Goal: Task Accomplishment & Management: Manage account settings

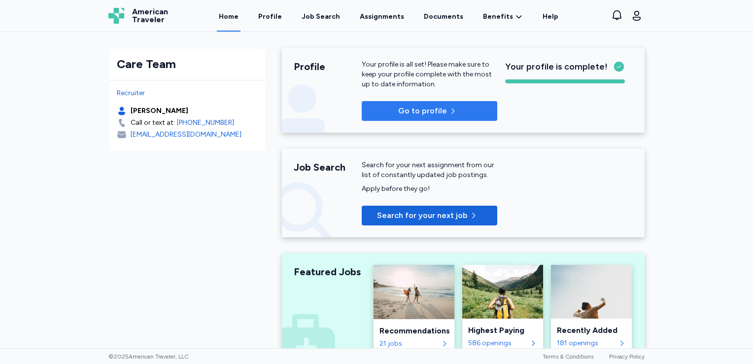
click at [427, 110] on span "Go to profile" at bounding box center [422, 111] width 49 height 12
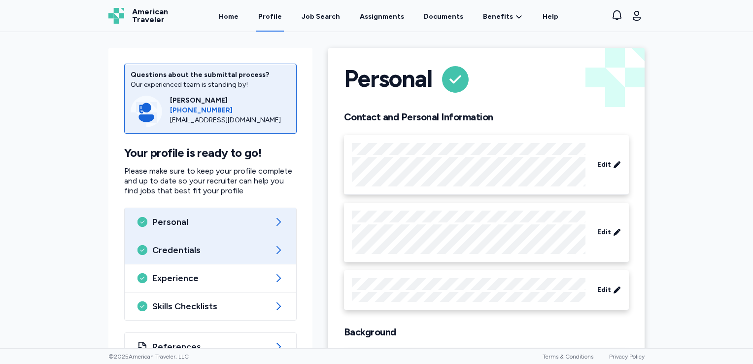
click at [187, 249] on span "Credentials" at bounding box center [210, 250] width 116 height 12
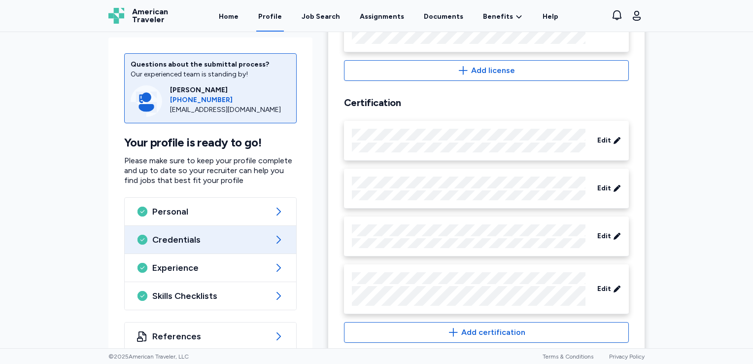
scroll to position [447, 0]
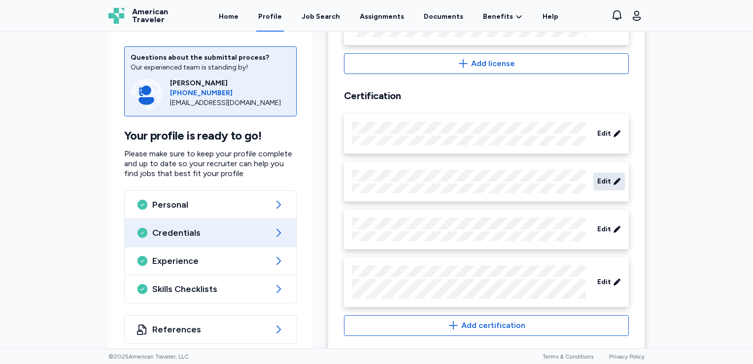
click at [600, 179] on span "Edit" at bounding box center [604, 181] width 14 height 10
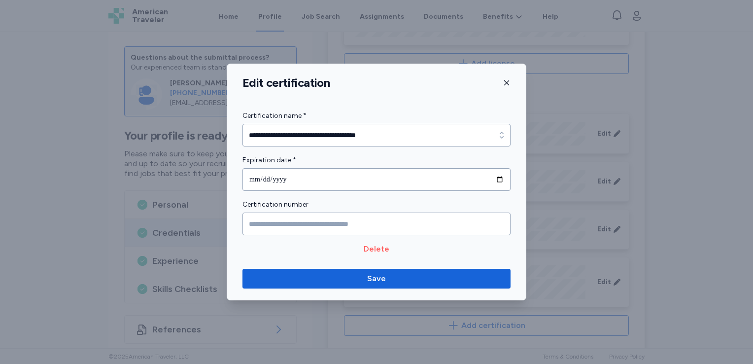
click at [382, 248] on span "Delete" at bounding box center [377, 249] width 26 height 12
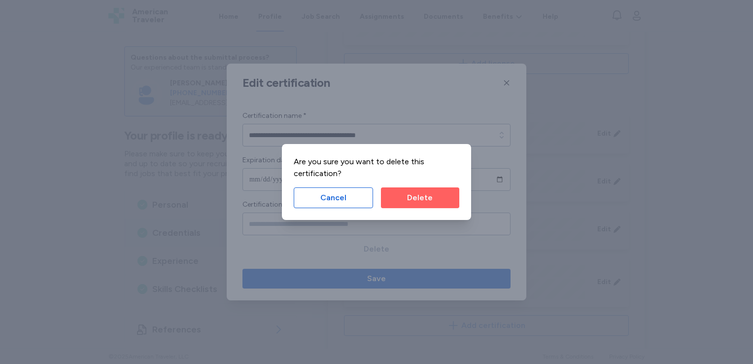
click at [402, 192] on span "Delete" at bounding box center [420, 198] width 63 height 12
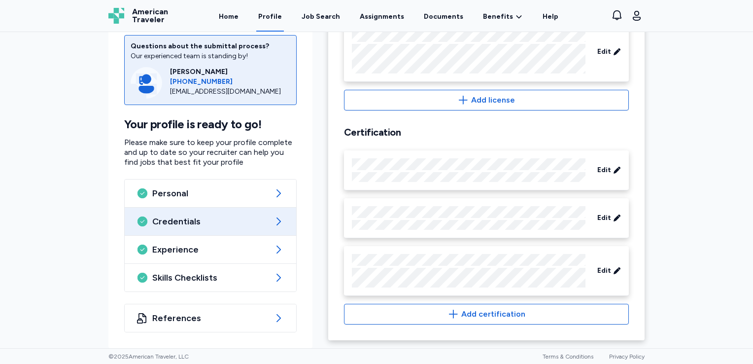
scroll to position [409, 0]
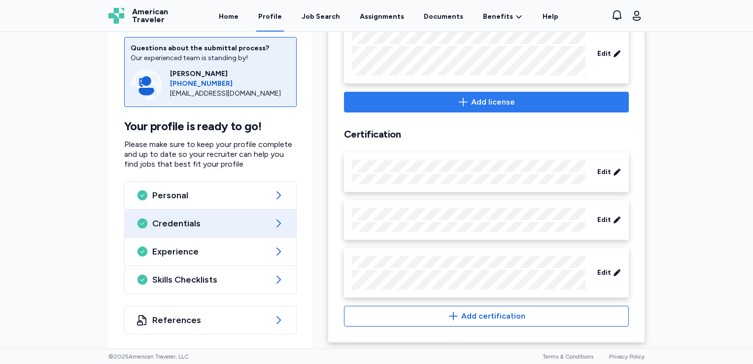
click at [473, 94] on button "Add license" at bounding box center [486, 102] width 285 height 21
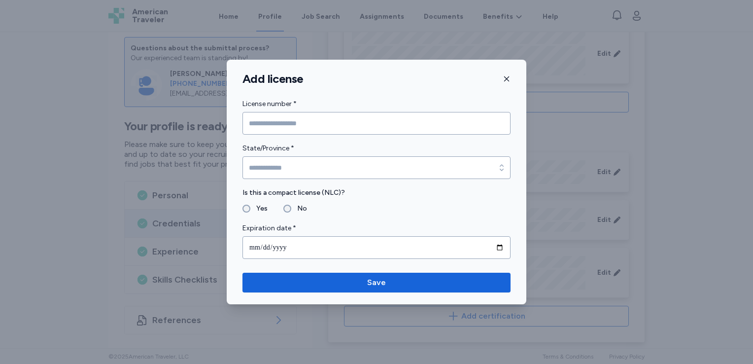
click at [506, 80] on icon "button" at bounding box center [506, 78] width 5 height 5
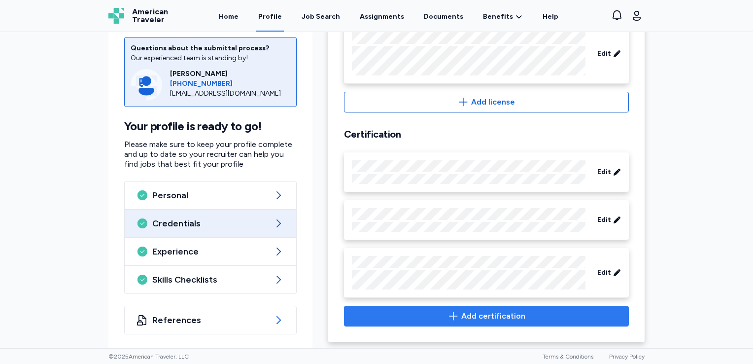
click at [462, 313] on span "Add certification" at bounding box center [493, 316] width 64 height 12
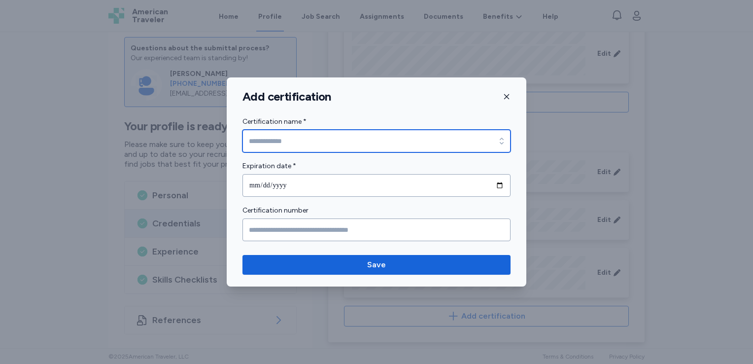
click at [383, 143] on input "Certification name *" at bounding box center [377, 141] width 268 height 23
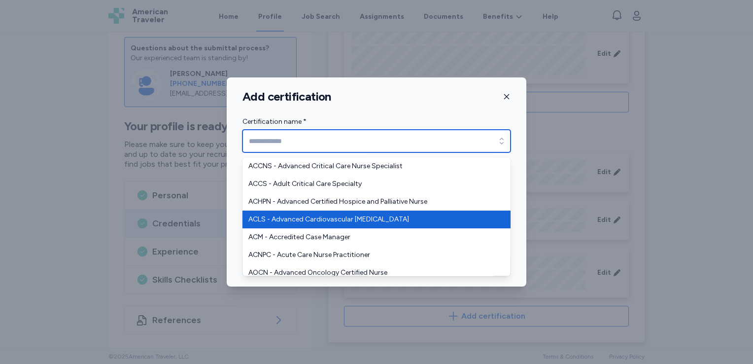
type input "**********"
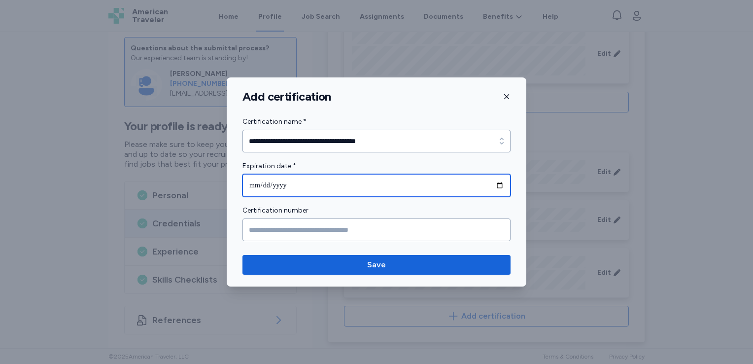
click at [497, 184] on input "date" at bounding box center [377, 185] width 268 height 23
click at [499, 182] on input "**********" at bounding box center [377, 185] width 268 height 23
type input "**********"
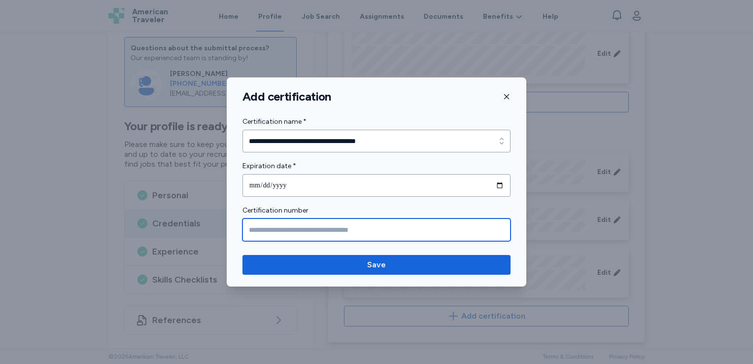
click at [319, 231] on input "Certification number" at bounding box center [377, 229] width 268 height 23
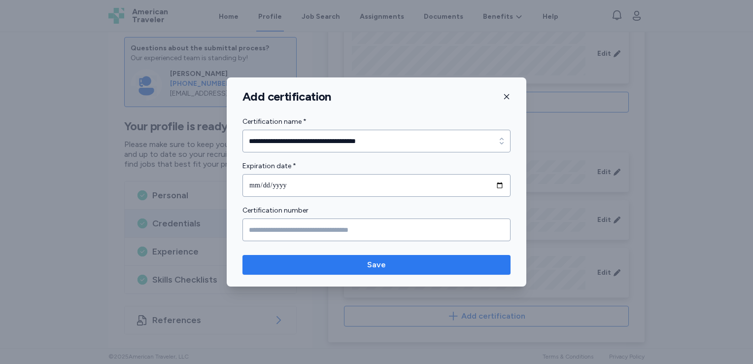
click at [365, 265] on span "Save" at bounding box center [376, 265] width 252 height 12
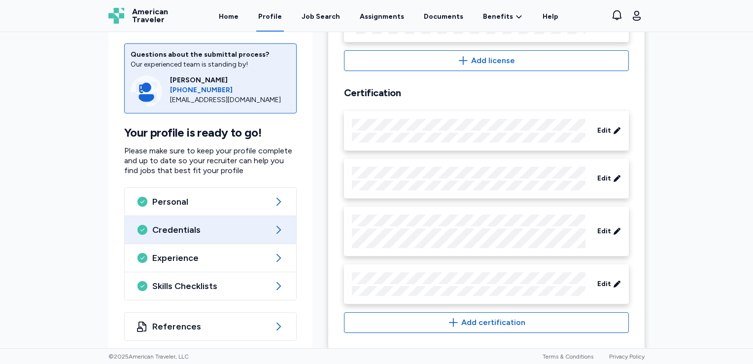
scroll to position [456, 0]
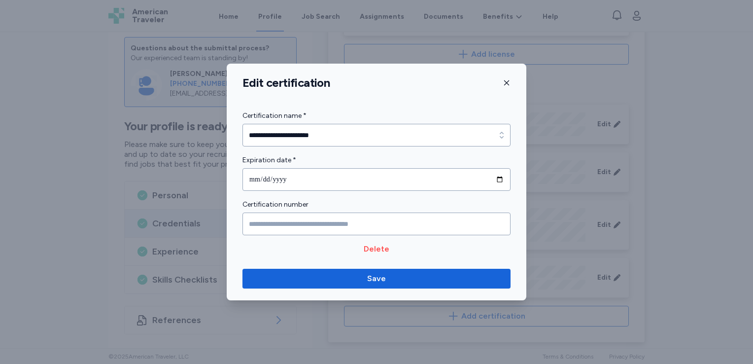
click at [505, 80] on icon "button" at bounding box center [507, 83] width 8 height 8
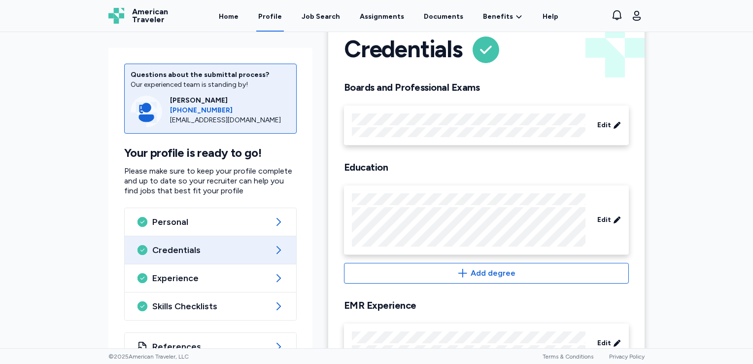
scroll to position [0, 0]
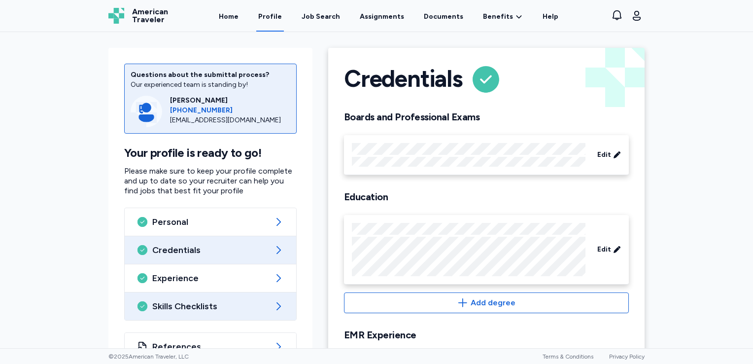
click at [212, 305] on span "Skills Checklists" at bounding box center [210, 306] width 116 height 12
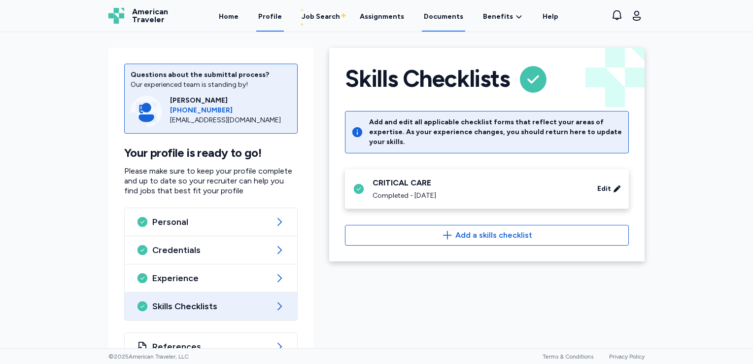
click at [442, 19] on link "Documents" at bounding box center [443, 16] width 43 height 31
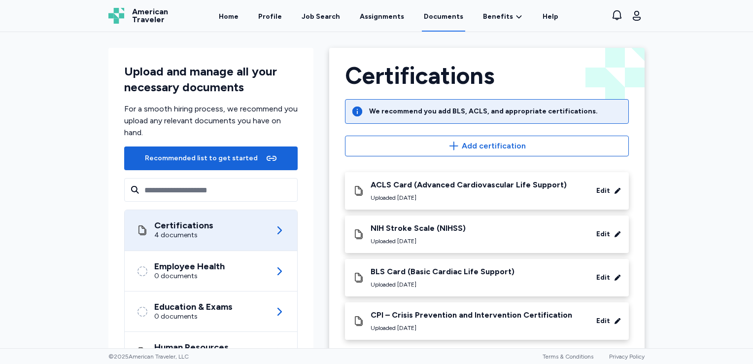
click at [598, 188] on div "Edit" at bounding box center [603, 191] width 14 height 10
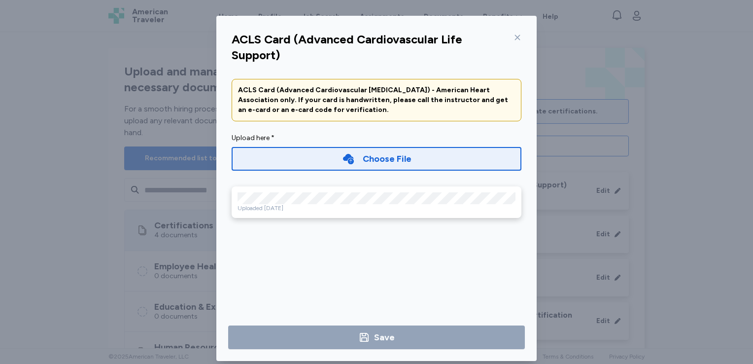
click at [329, 207] on div "Uploaded [DATE]" at bounding box center [377, 208] width 278 height 8
click at [331, 160] on div "Choose File" at bounding box center [377, 159] width 290 height 24
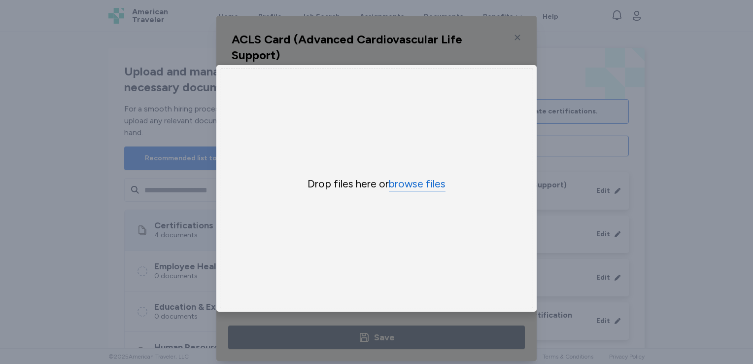
click at [416, 182] on button "browse files" at bounding box center [417, 184] width 57 height 14
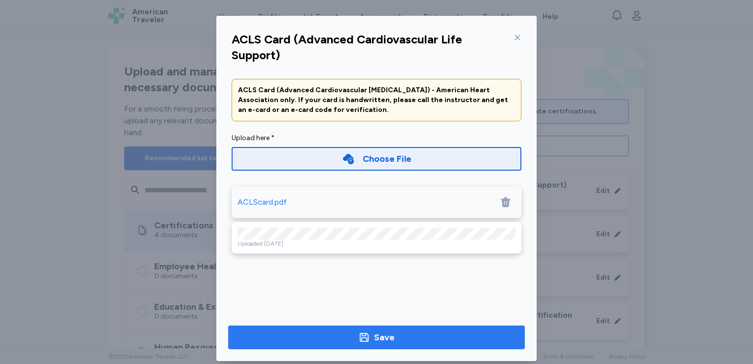
click at [352, 336] on span "Save" at bounding box center [376, 337] width 281 height 14
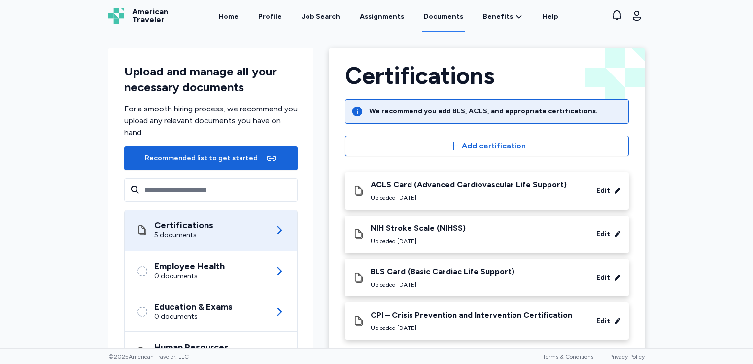
click at [599, 189] on div "Edit" at bounding box center [603, 191] width 14 height 10
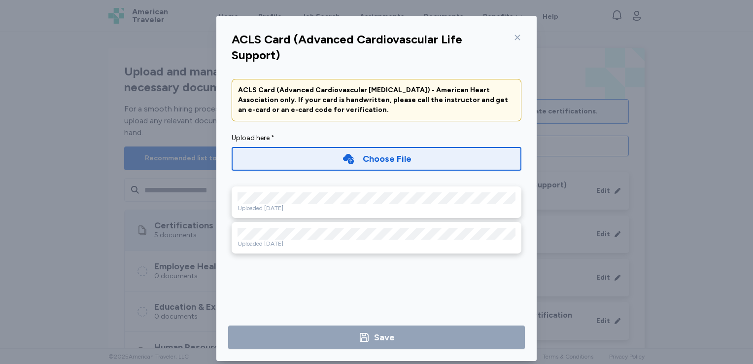
click at [514, 36] on icon at bounding box center [518, 38] width 8 height 8
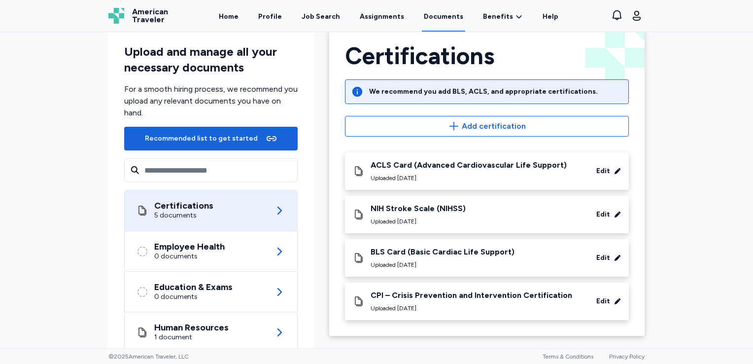
scroll to position [88, 0]
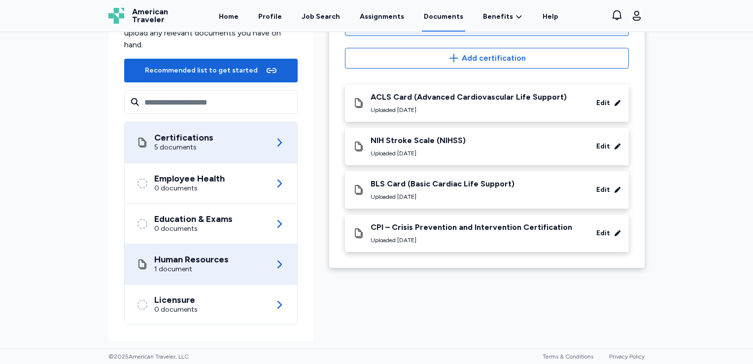
click at [211, 258] on div "Human Resources" at bounding box center [191, 259] width 74 height 10
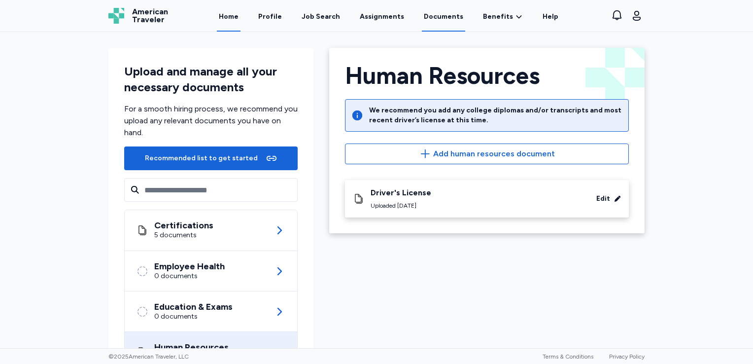
click at [241, 18] on link "Home" at bounding box center [229, 16] width 24 height 31
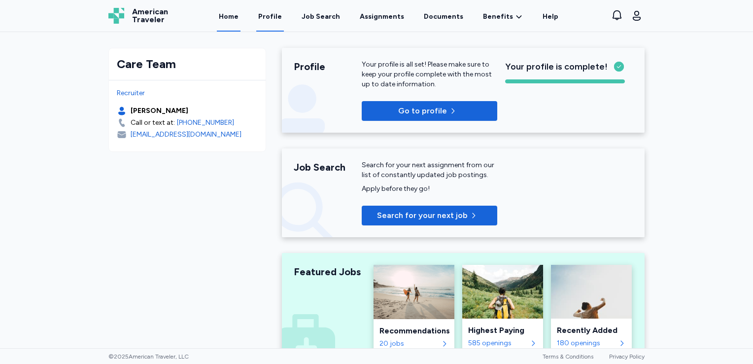
click at [276, 20] on link "Profile" at bounding box center [270, 16] width 28 height 31
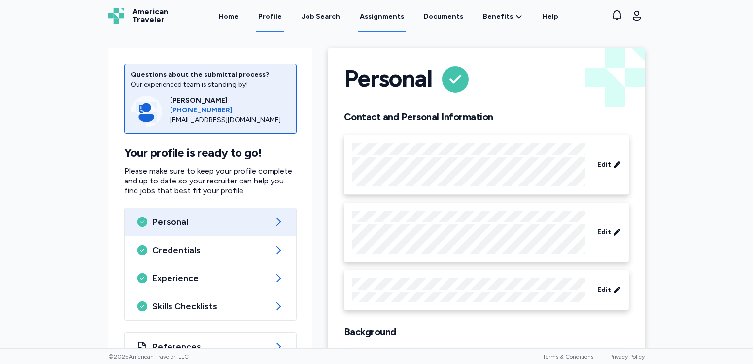
click at [375, 16] on link "Assignments" at bounding box center [382, 16] width 48 height 31
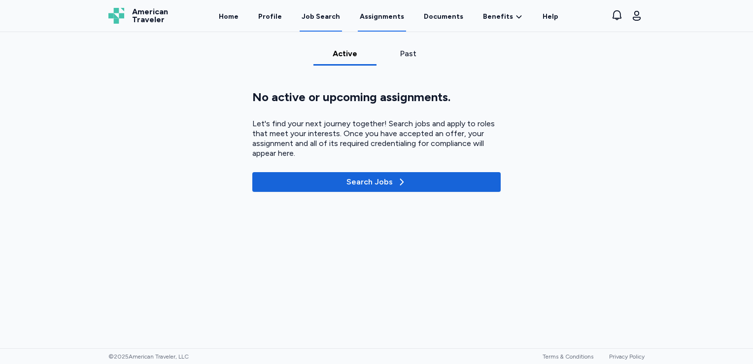
click at [331, 16] on div "Job Search" at bounding box center [321, 17] width 38 height 10
click at [319, 17] on div "Job Search" at bounding box center [321, 17] width 38 height 10
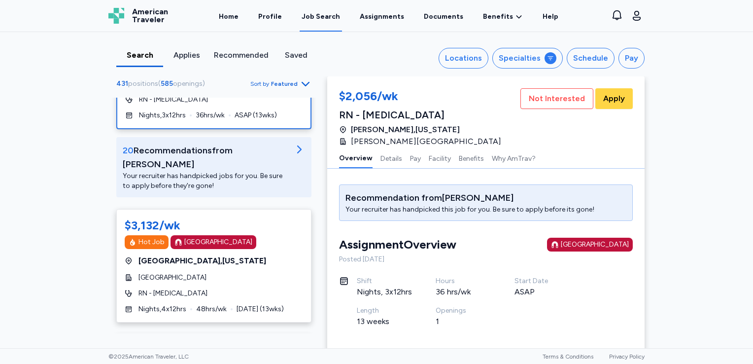
scroll to position [124, 0]
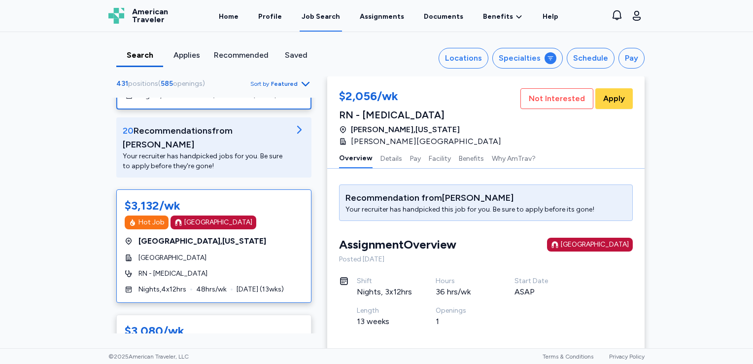
click at [263, 235] on div "Rapid City , South Dakota" at bounding box center [214, 241] width 178 height 12
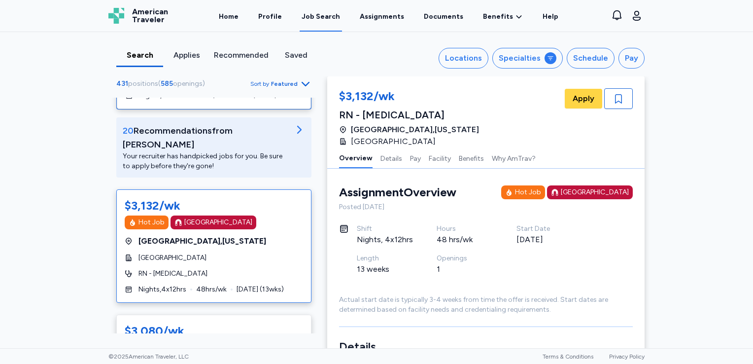
click at [399, 99] on div "$3,132/wk" at bounding box center [409, 97] width 140 height 18
click at [418, 127] on span "Rapid City , South Dakota" at bounding box center [415, 130] width 128 height 12
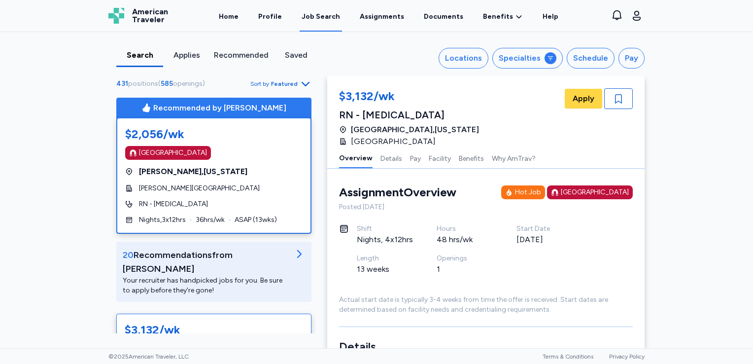
click at [248, 132] on div "$2,056/wk" at bounding box center [213, 134] width 177 height 16
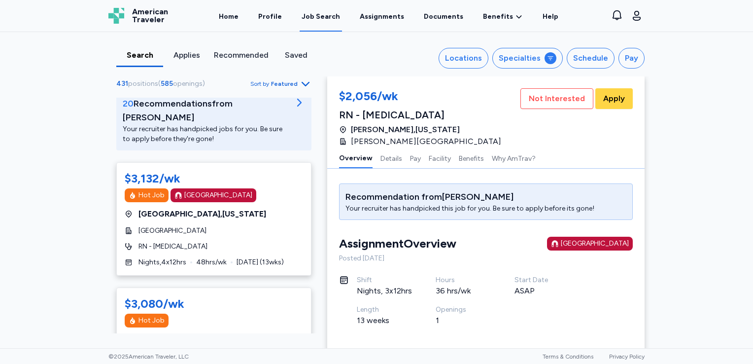
scroll to position [158, 0]
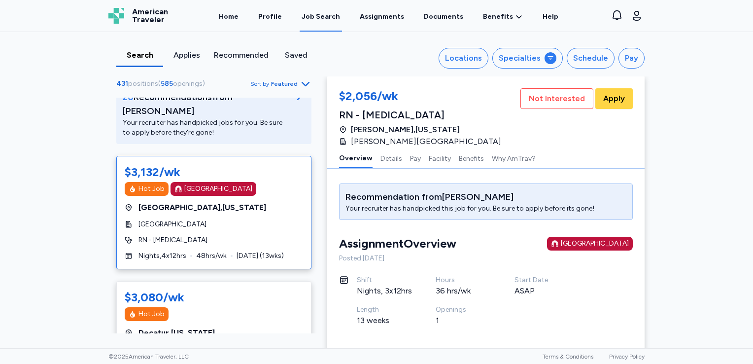
click at [257, 202] on div "Rapid City , South Dakota" at bounding box center [214, 208] width 178 height 12
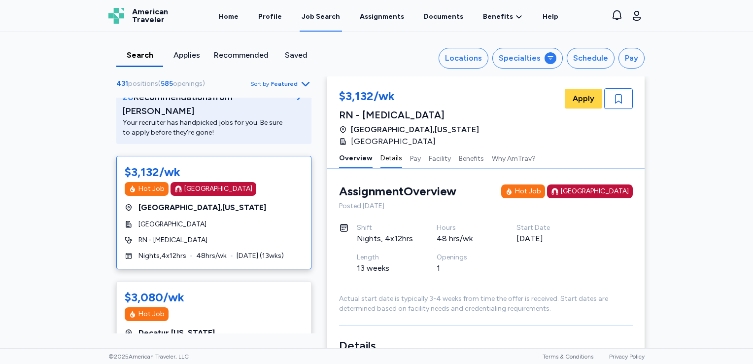
click at [389, 160] on button "Details" at bounding box center [392, 157] width 22 height 21
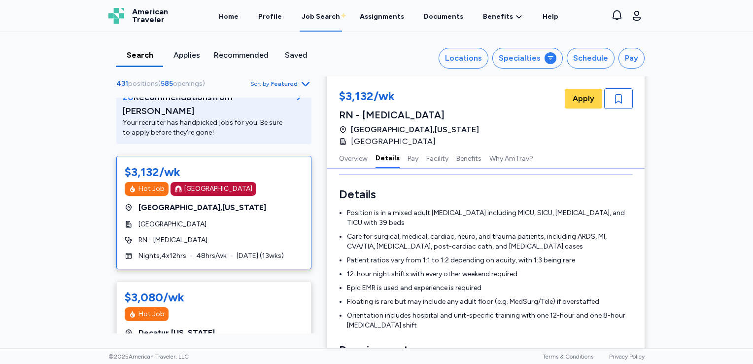
scroll to position [155, 0]
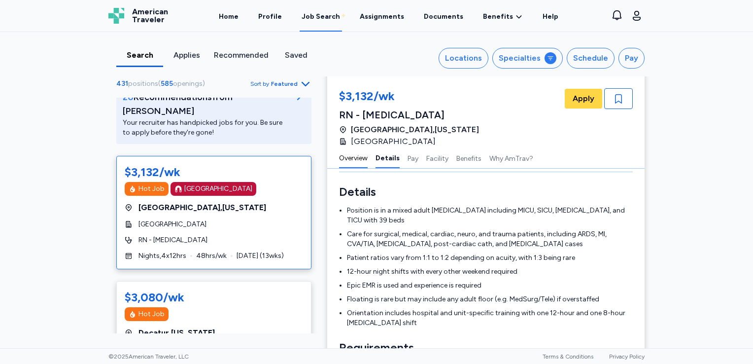
click at [349, 160] on button "Overview" at bounding box center [353, 157] width 29 height 21
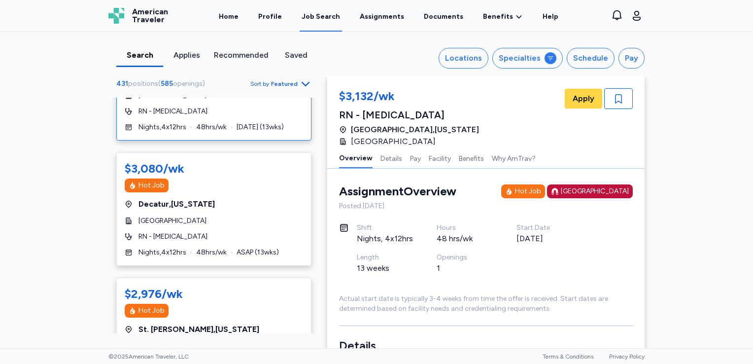
scroll to position [296, 0]
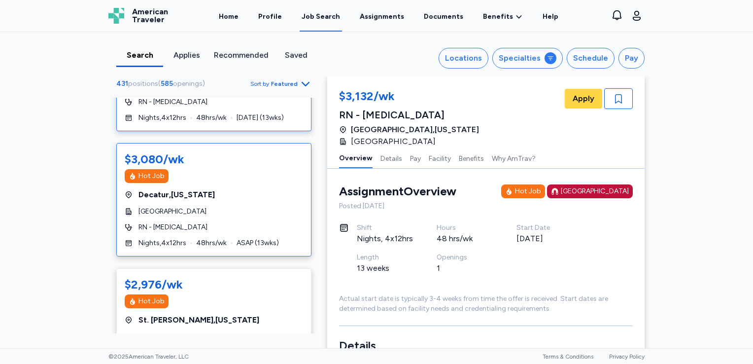
click at [248, 189] on div "Decatur , Illinois" at bounding box center [214, 195] width 178 height 12
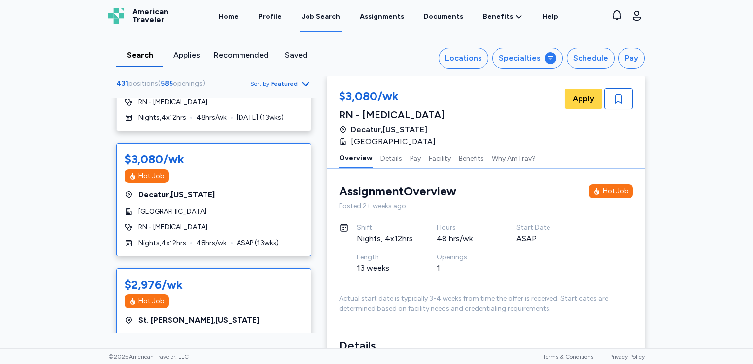
click at [245, 314] on div "St. Joseph , Missouri" at bounding box center [214, 320] width 178 height 12
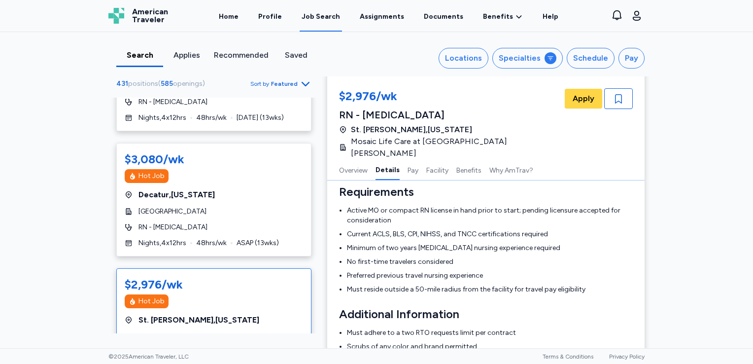
scroll to position [336, 0]
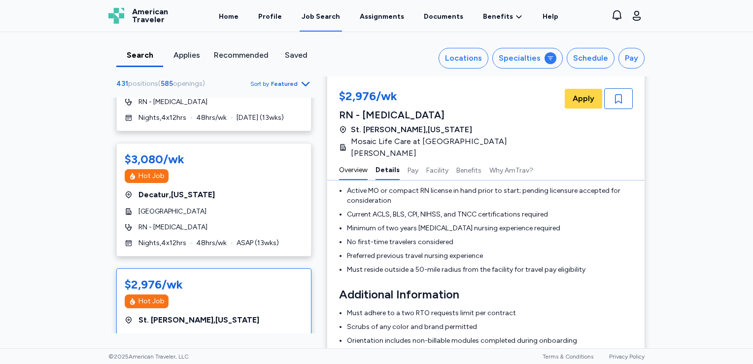
click at [362, 159] on button "Overview" at bounding box center [353, 169] width 29 height 21
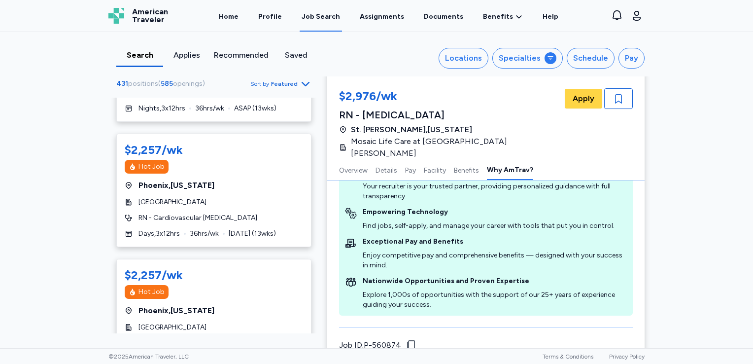
scroll to position [2123, 0]
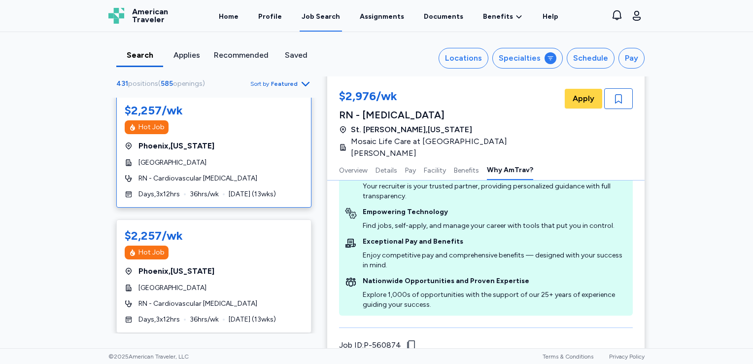
click at [232, 140] on div "Phoenix , Arizona" at bounding box center [214, 146] width 178 height 12
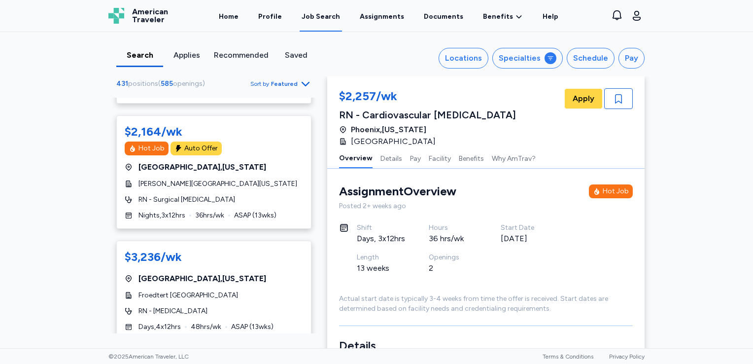
scroll to position [2689, 0]
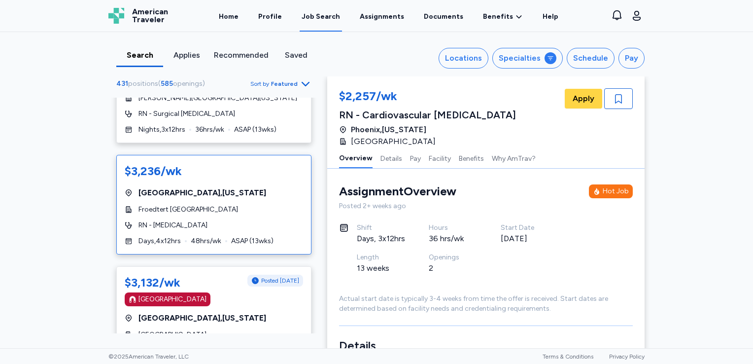
click at [237, 187] on div "Pleasant Prairie , Wisconsin" at bounding box center [214, 193] width 178 height 12
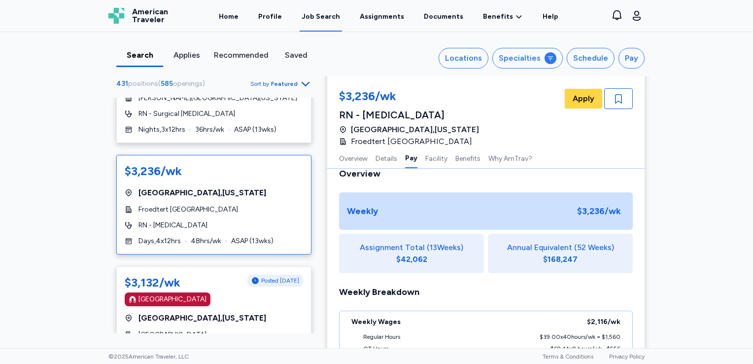
scroll to position [632, 0]
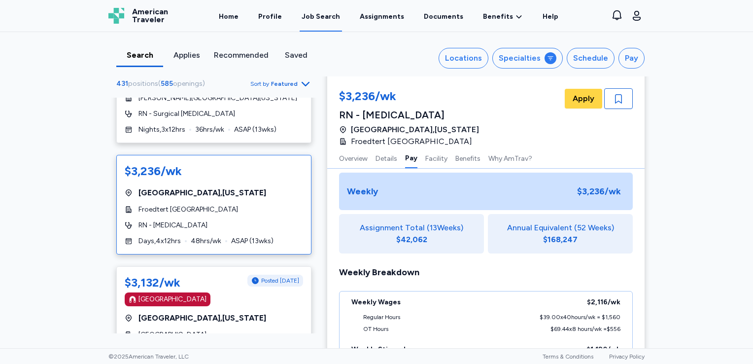
click at [744, 342] on div "Search Applies Recommended Saved Locations Specialties Schedule Pay 431 positio…" at bounding box center [376, 190] width 753 height 316
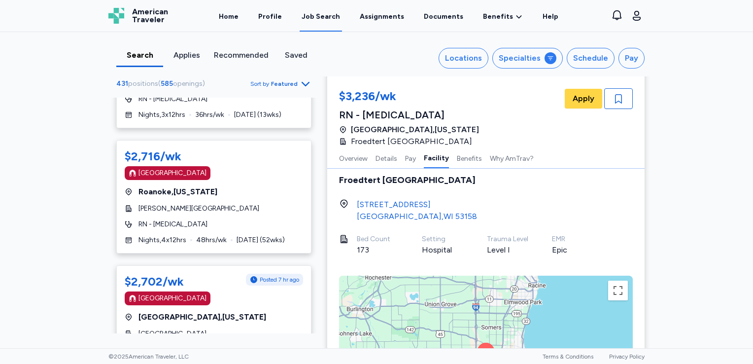
scroll to position [5042, 0]
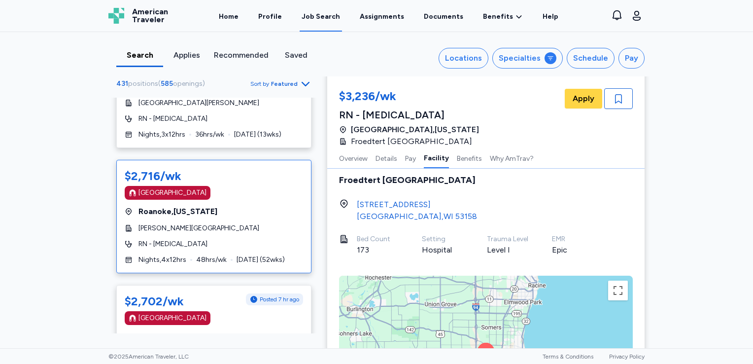
click at [248, 186] on div "Magnet Hospital" at bounding box center [214, 193] width 178 height 14
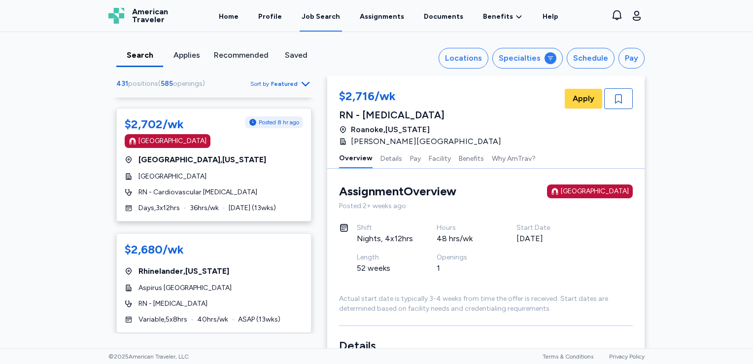
scroll to position [5219, 0]
click at [245, 233] on div "$2,680/wk Rhinelander , Wisconsin Aspirus Rhinelander Hospital RN - ICU Variabl…" at bounding box center [213, 283] width 195 height 100
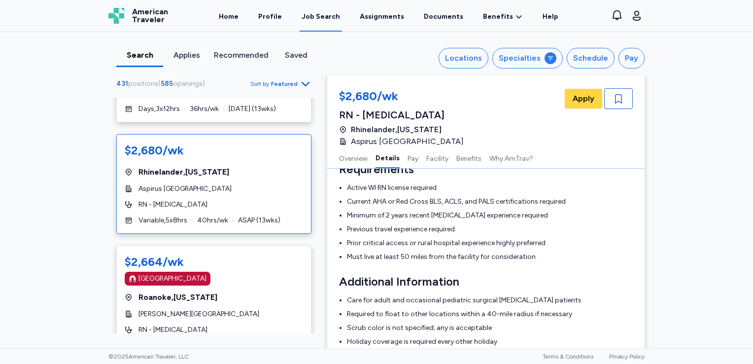
scroll to position [5350, 0]
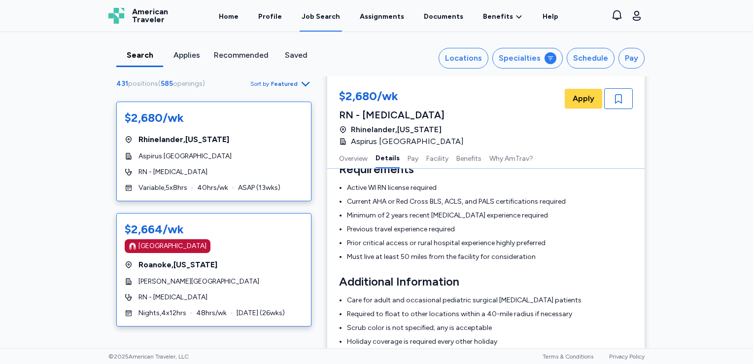
click at [258, 213] on div "$2,664/wk Magnet Hospital Roanoke , Virginia Carilion Roanoke Memorial Hospital…" at bounding box center [213, 269] width 195 height 113
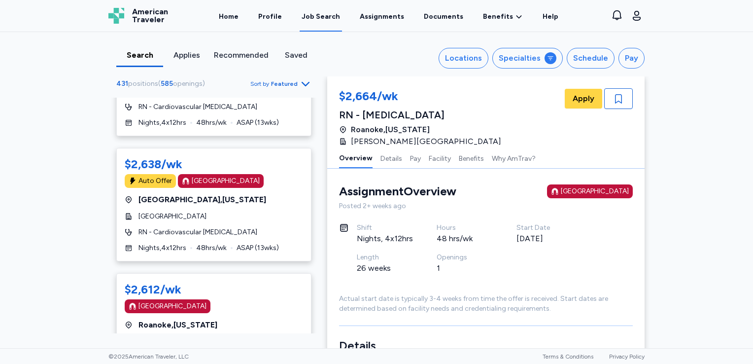
scroll to position [5686, 0]
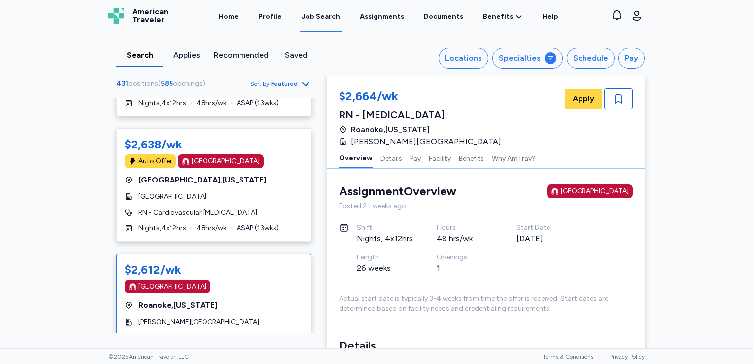
click at [252, 299] on div "Roanoke , Virginia" at bounding box center [214, 305] width 178 height 12
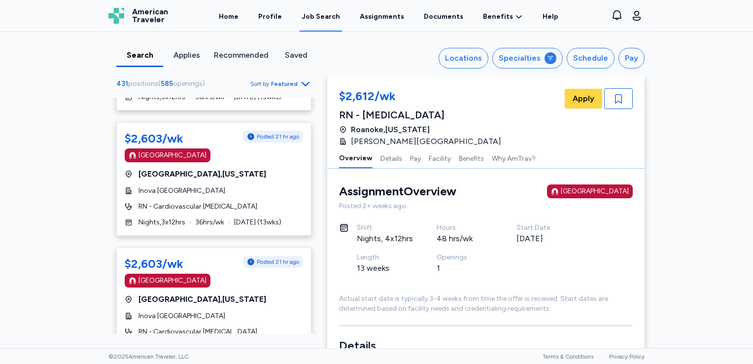
scroll to position [6070, 0]
